Goal: Navigation & Orientation: Find specific page/section

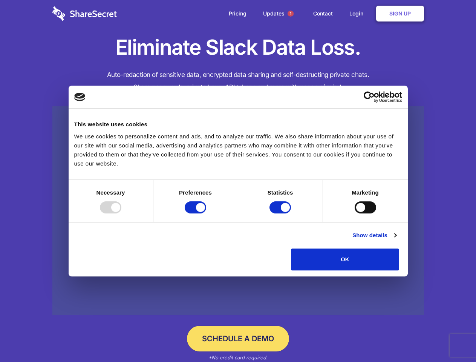
click at [121, 213] on div at bounding box center [110, 207] width 21 height 12
click at [206, 213] on input "Preferences" at bounding box center [195, 207] width 21 height 12
checkbox input "false"
click at [281, 213] on input "Statistics" at bounding box center [279, 207] width 21 height 12
checkbox input "false"
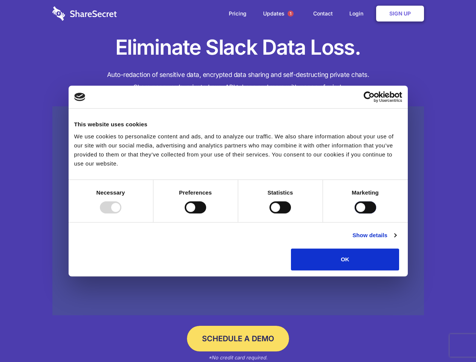
click at [354, 213] on input "Marketing" at bounding box center [364, 207] width 21 height 12
checkbox input "true"
click at [396, 240] on link "Show details" at bounding box center [374, 235] width 44 height 9
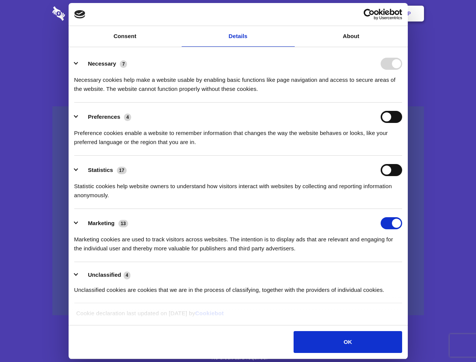
click at [402, 102] on li "Necessary 7 Necessary cookies help make a website usable by enabling basic func…" at bounding box center [238, 75] width 328 height 53
click at [290, 14] on span "1" at bounding box center [290, 14] width 6 height 6
